Goal: Book appointment/travel/reservation

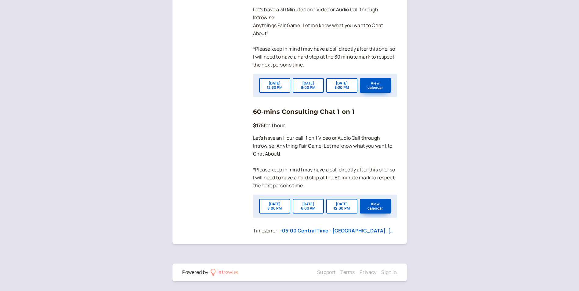
scroll to position [502, 0]
click at [281, 207] on button "[DATE] 8:00 PM" at bounding box center [274, 206] width 31 height 15
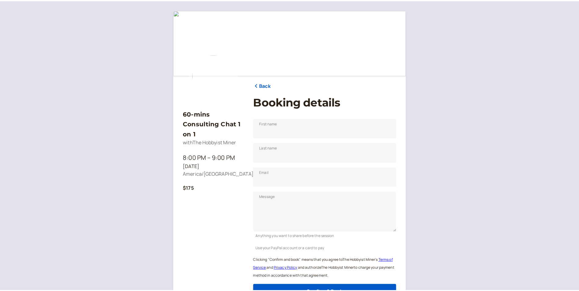
scroll to position [61, 0]
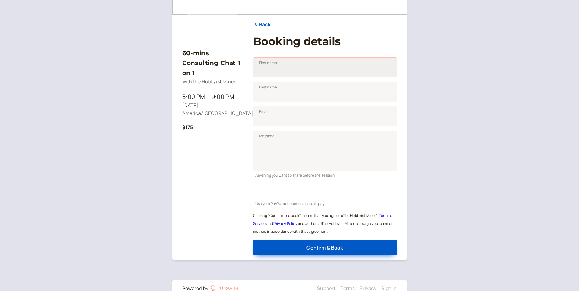
click at [270, 67] on input "First name" at bounding box center [325, 68] width 144 height 20
type input "Ed"
click at [375, 91] on input "Last name" at bounding box center [325, 92] width 144 height 20
type input "[PERSON_NAME]"
type input "[EMAIL_ADDRESS][DOMAIN_NAME]"
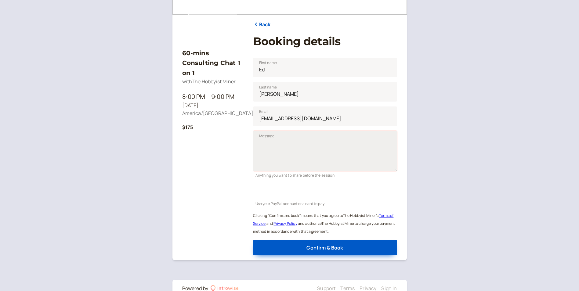
click at [264, 144] on textarea "Message" at bounding box center [325, 151] width 144 height 40
click at [353, 144] on textarea "Looking to start a homebased mining Co." at bounding box center [325, 151] width 144 height 40
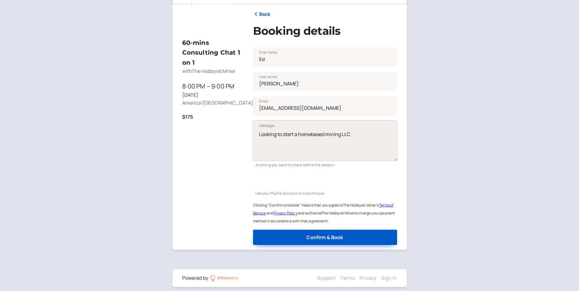
scroll to position [77, 0]
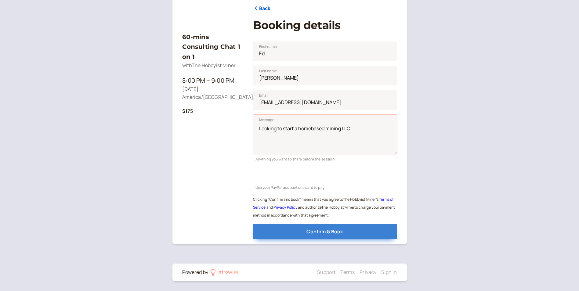
type textarea "Looking to start a homebased mining LLC."
click at [320, 231] on span "Confirm & Book" at bounding box center [324, 231] width 37 height 7
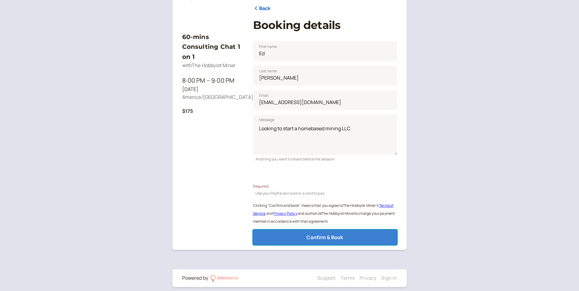
click at [323, 237] on span "Confirm & Book" at bounding box center [324, 237] width 37 height 7
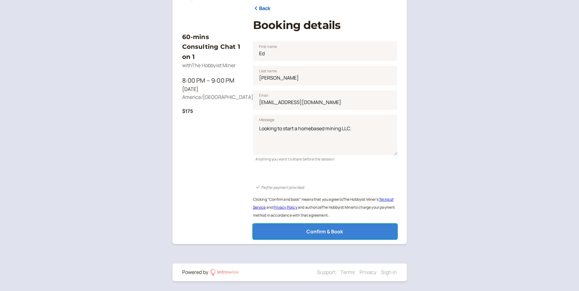
click at [327, 233] on span "Confirm & Book" at bounding box center [324, 231] width 37 height 7
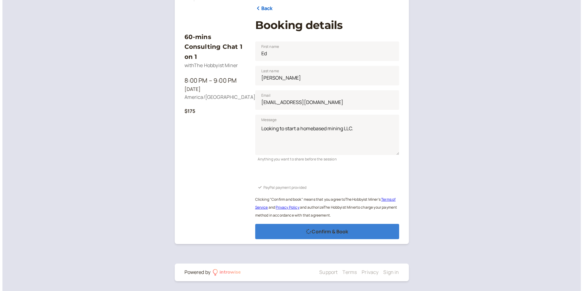
scroll to position [0, 0]
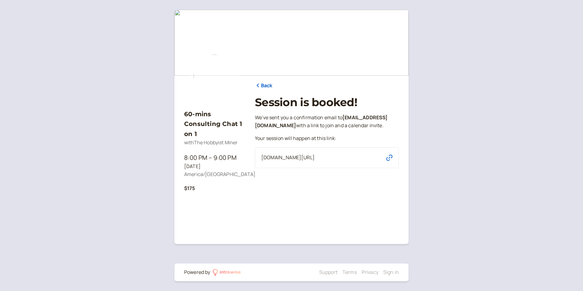
click at [390, 158] on icon "button" at bounding box center [390, 158] width 6 height 6
